Goal: Task Accomplishment & Management: Manage account settings

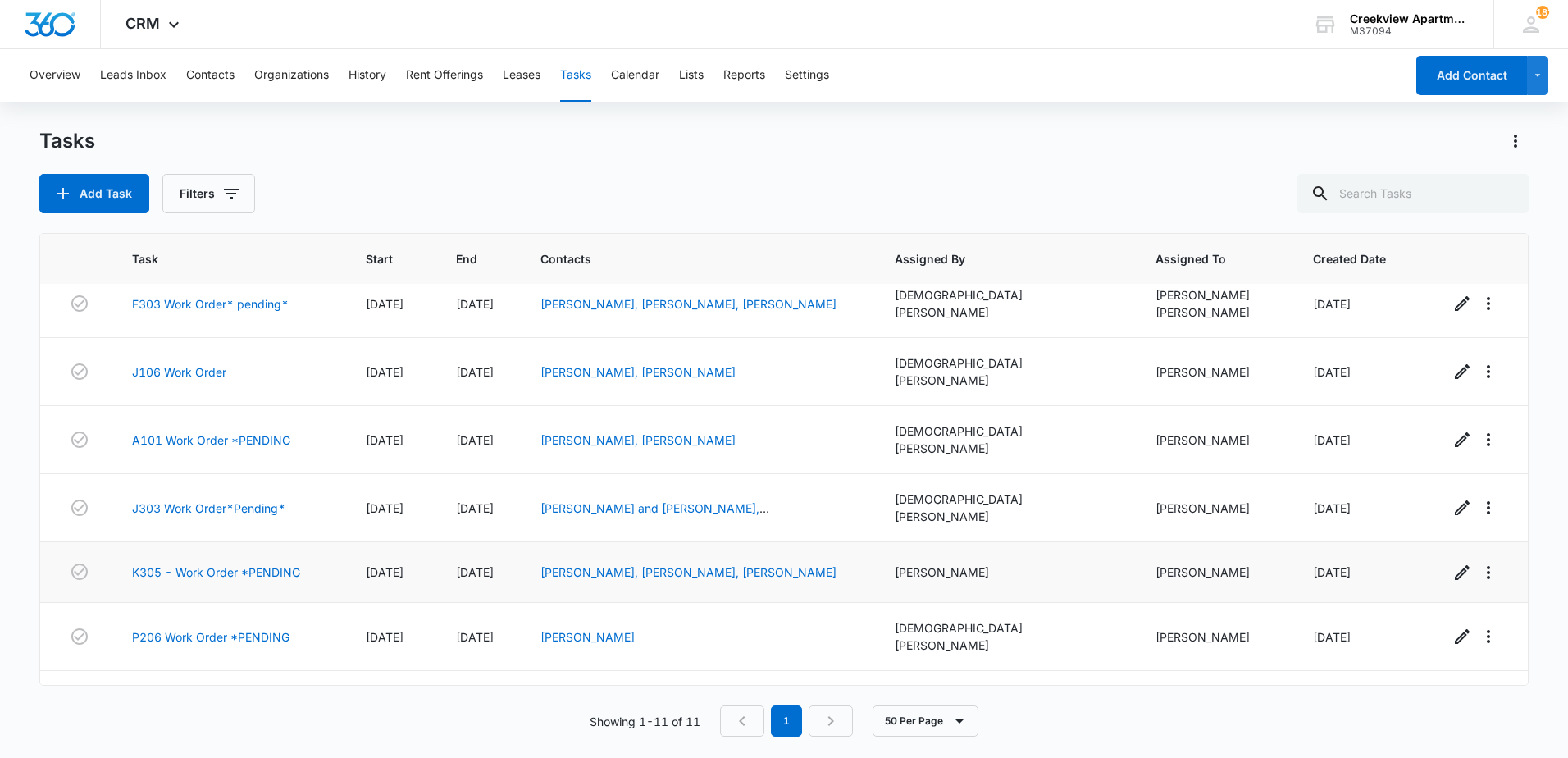
scroll to position [282, 0]
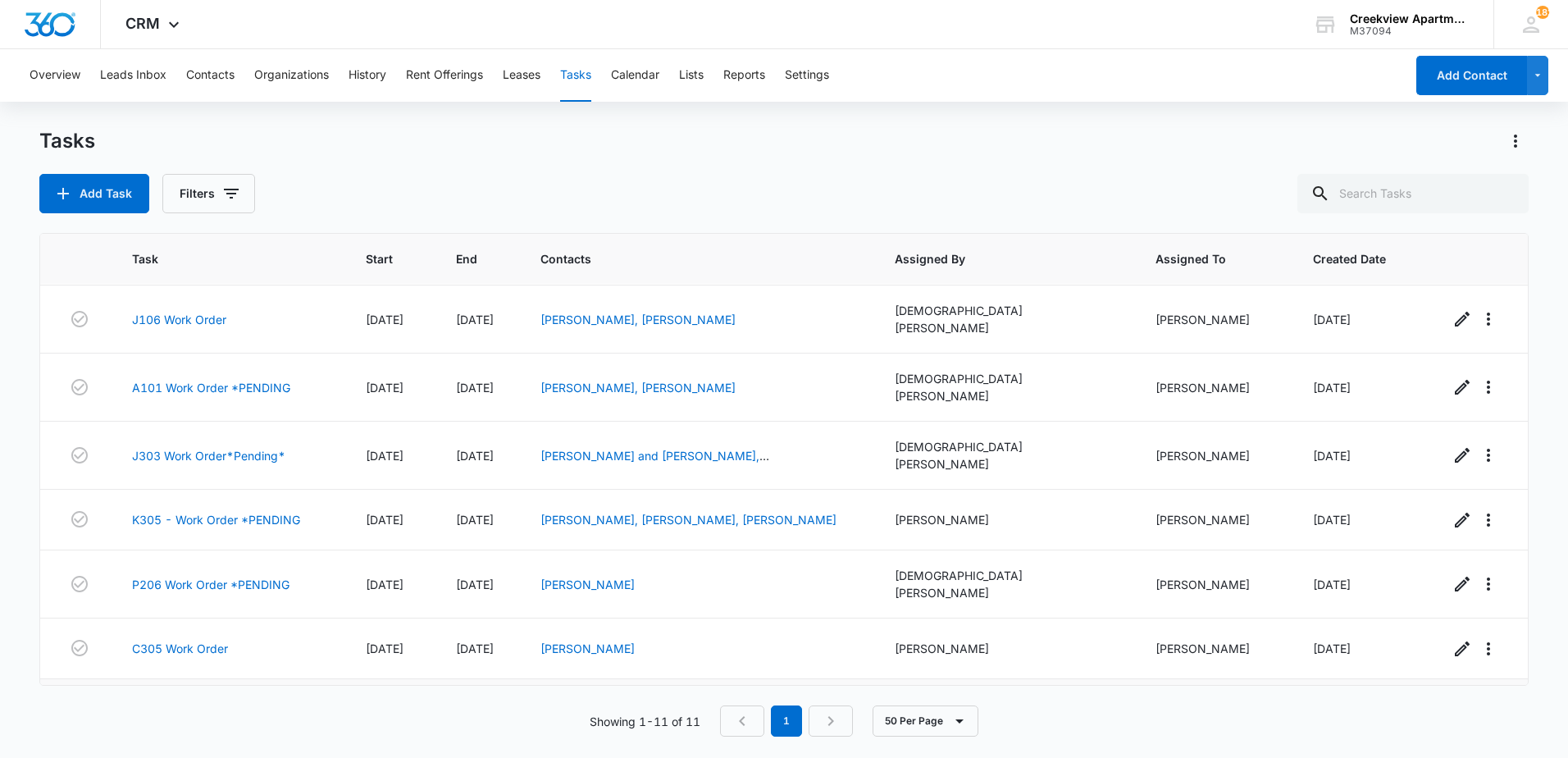
click at [205, 705] on link "C304 Work Order" at bounding box center [180, 713] width 96 height 17
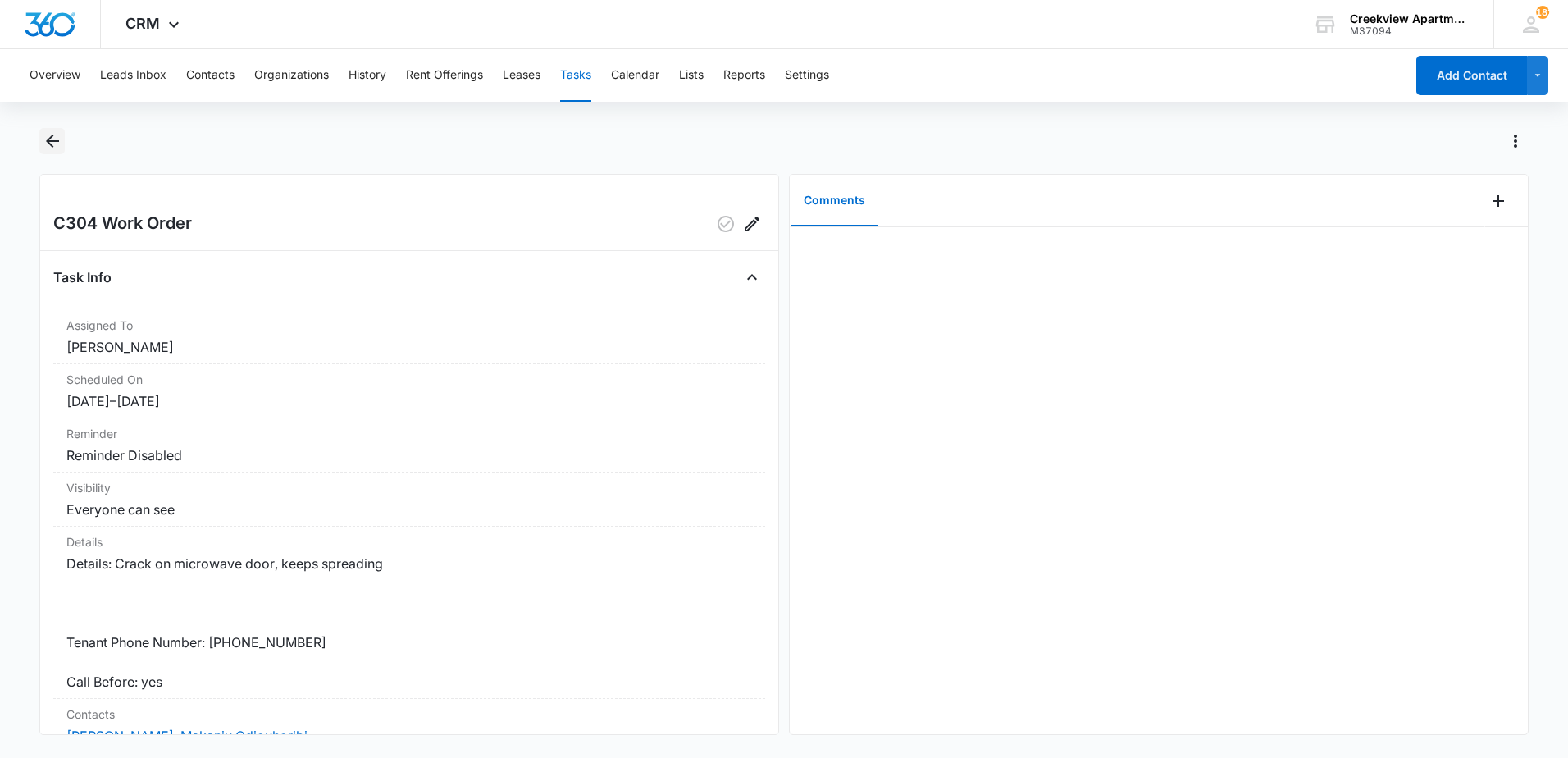
click at [58, 139] on icon "Back" at bounding box center [53, 141] width 20 height 20
